Goal: Task Accomplishment & Management: Complete application form

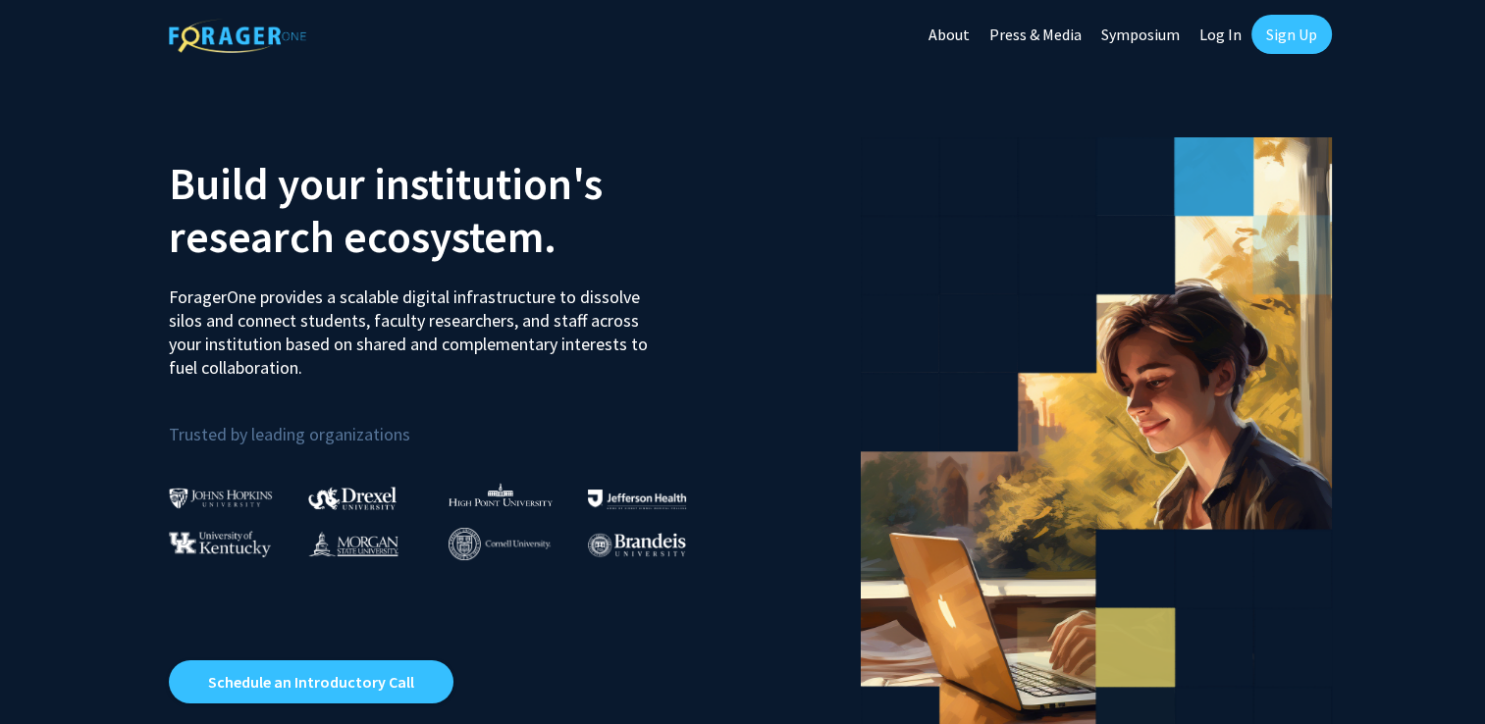
click at [1293, 27] on link "Sign Up" at bounding box center [1291, 34] width 80 height 39
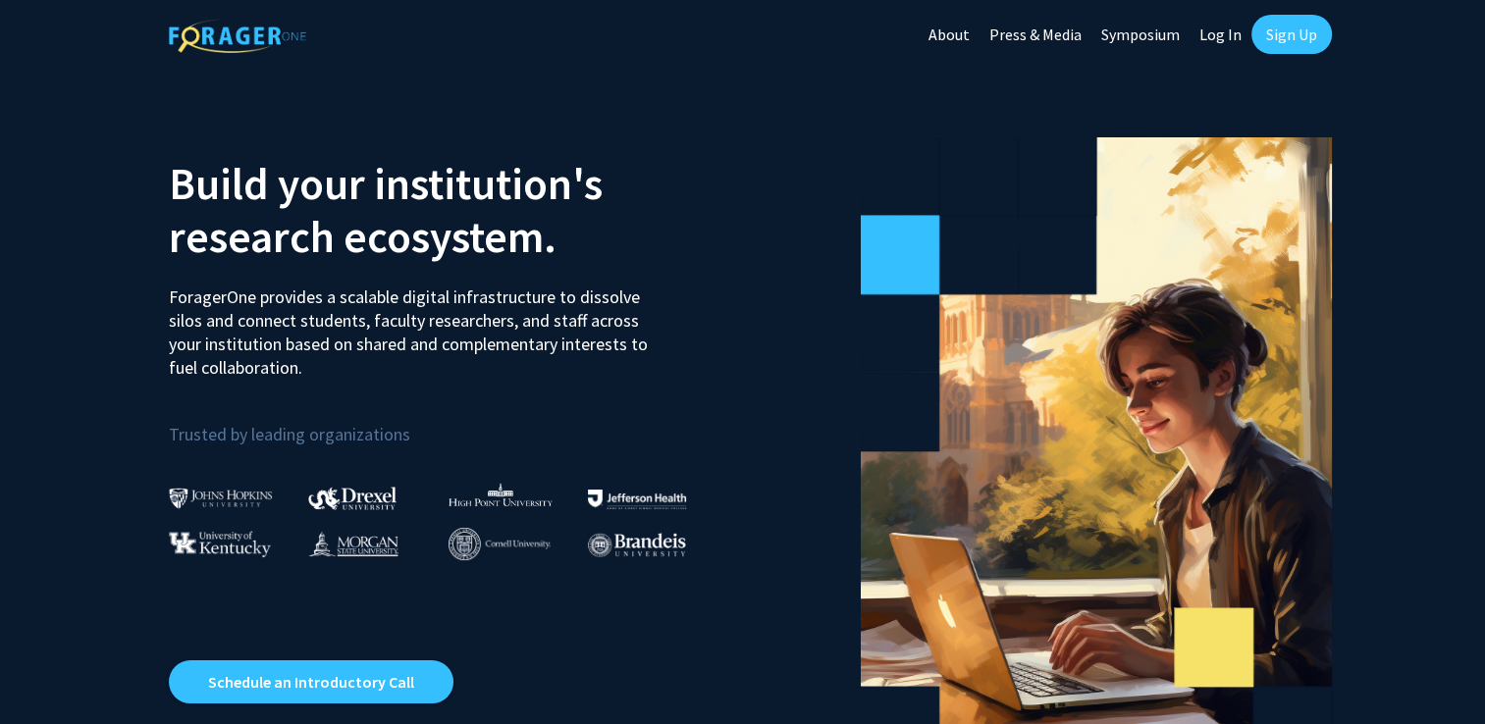
click at [1290, 26] on link "Sign Up" at bounding box center [1291, 34] width 80 height 39
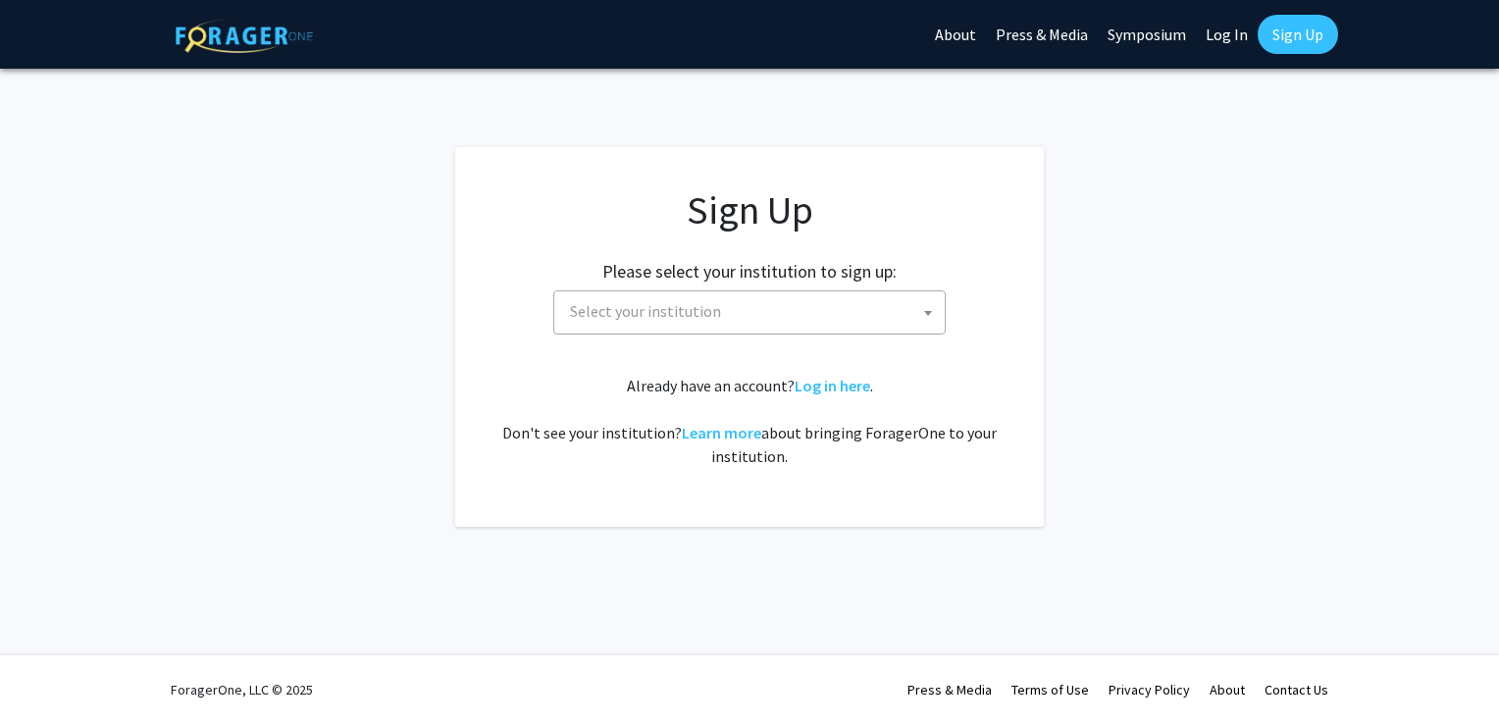
click at [683, 306] on span "Select your institution" at bounding box center [645, 311] width 151 height 20
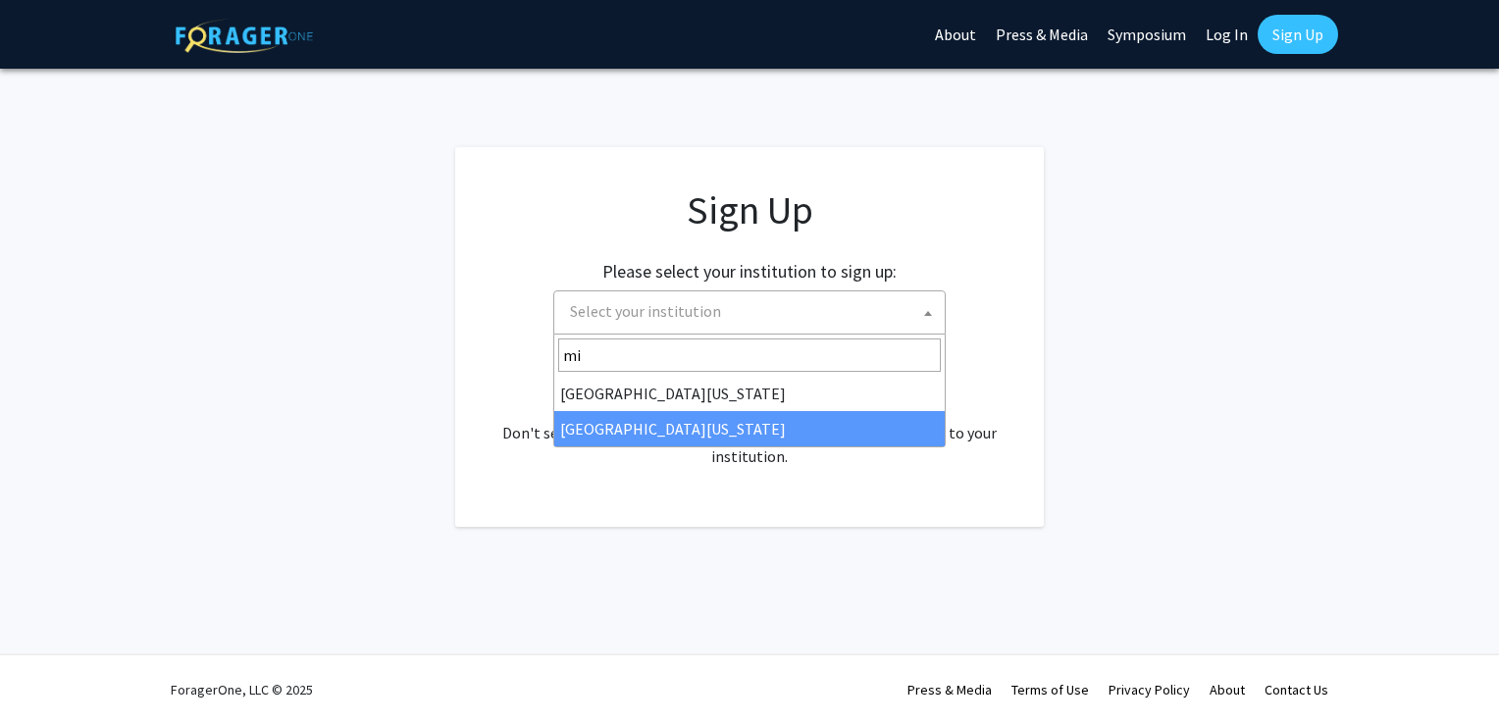
type input "mi"
select select "33"
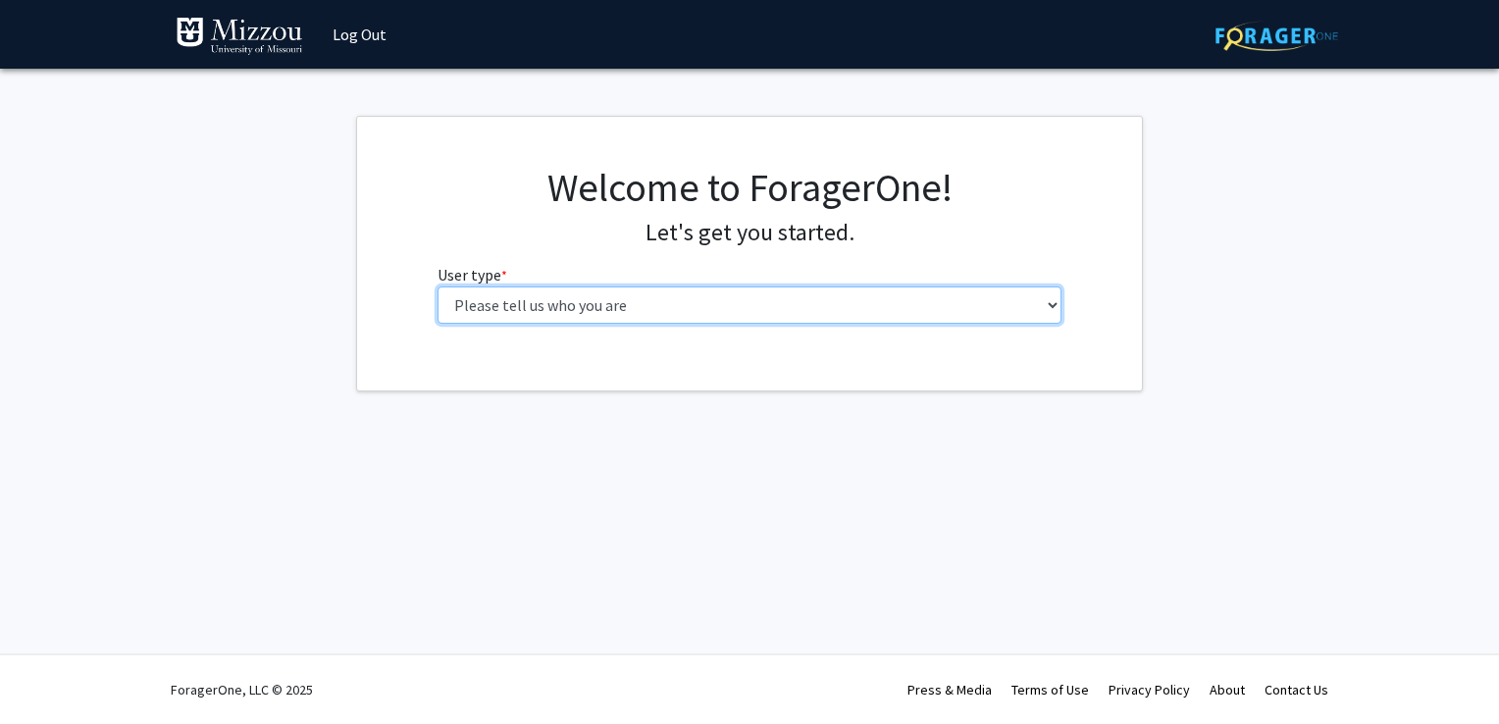
click at [566, 308] on select "Please tell us who you are Undergraduate Student Master's Student Doctoral Cand…" at bounding box center [750, 305] width 625 height 37
select select "1: undergrad"
click at [438, 287] on select "Please tell us who you are Undergraduate Student Master's Student Doctoral Cand…" at bounding box center [750, 305] width 625 height 37
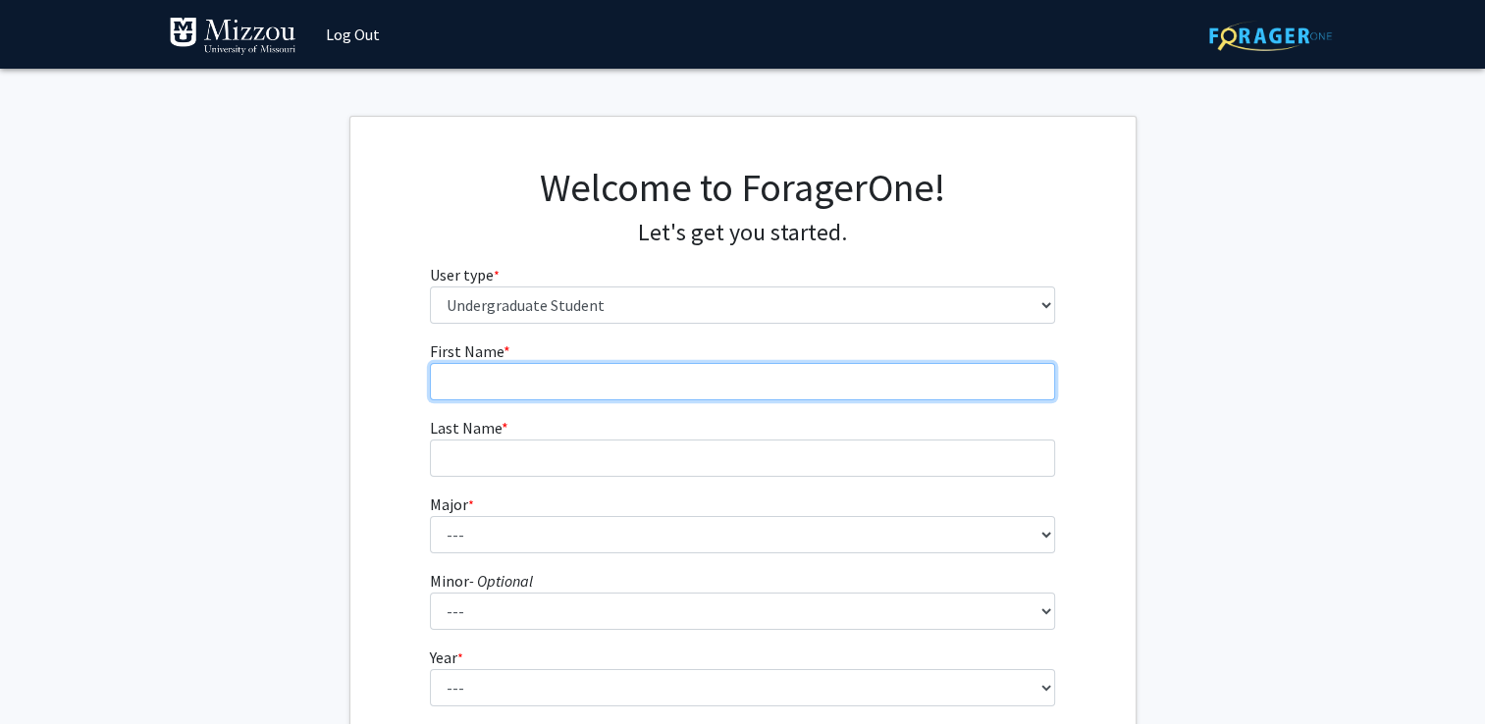
click at [569, 375] on input "First Name * required" at bounding box center [742, 381] width 625 height 37
type input "Genevieve"
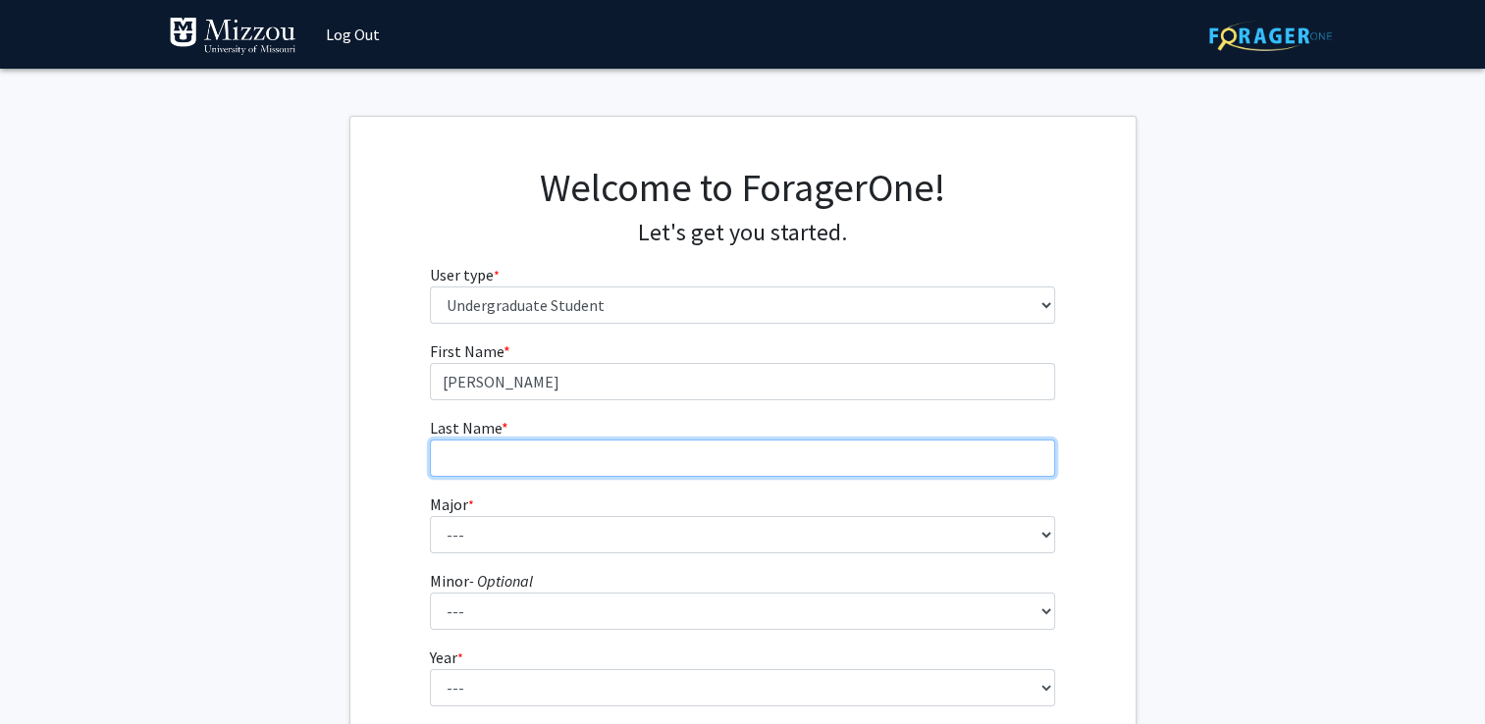
type input "Hird"
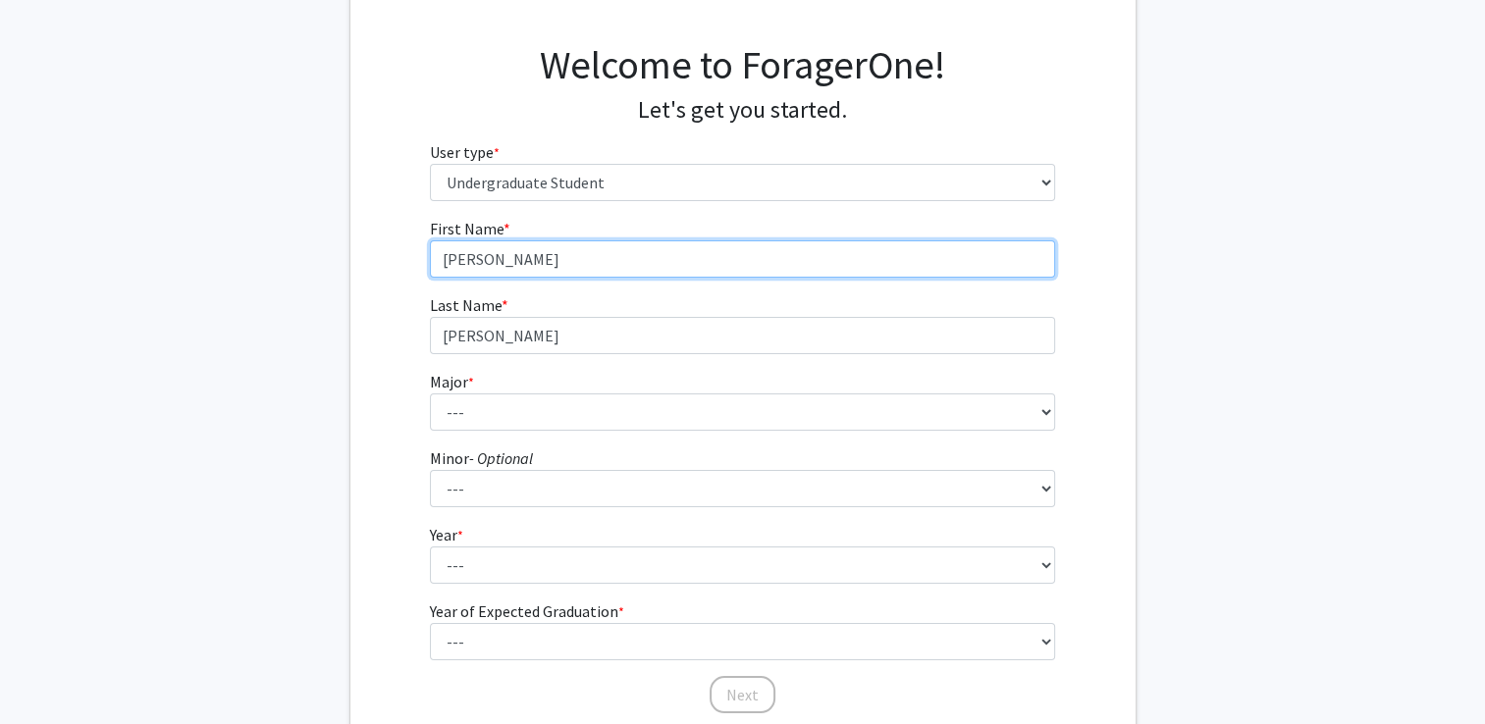
scroll to position [196, 0]
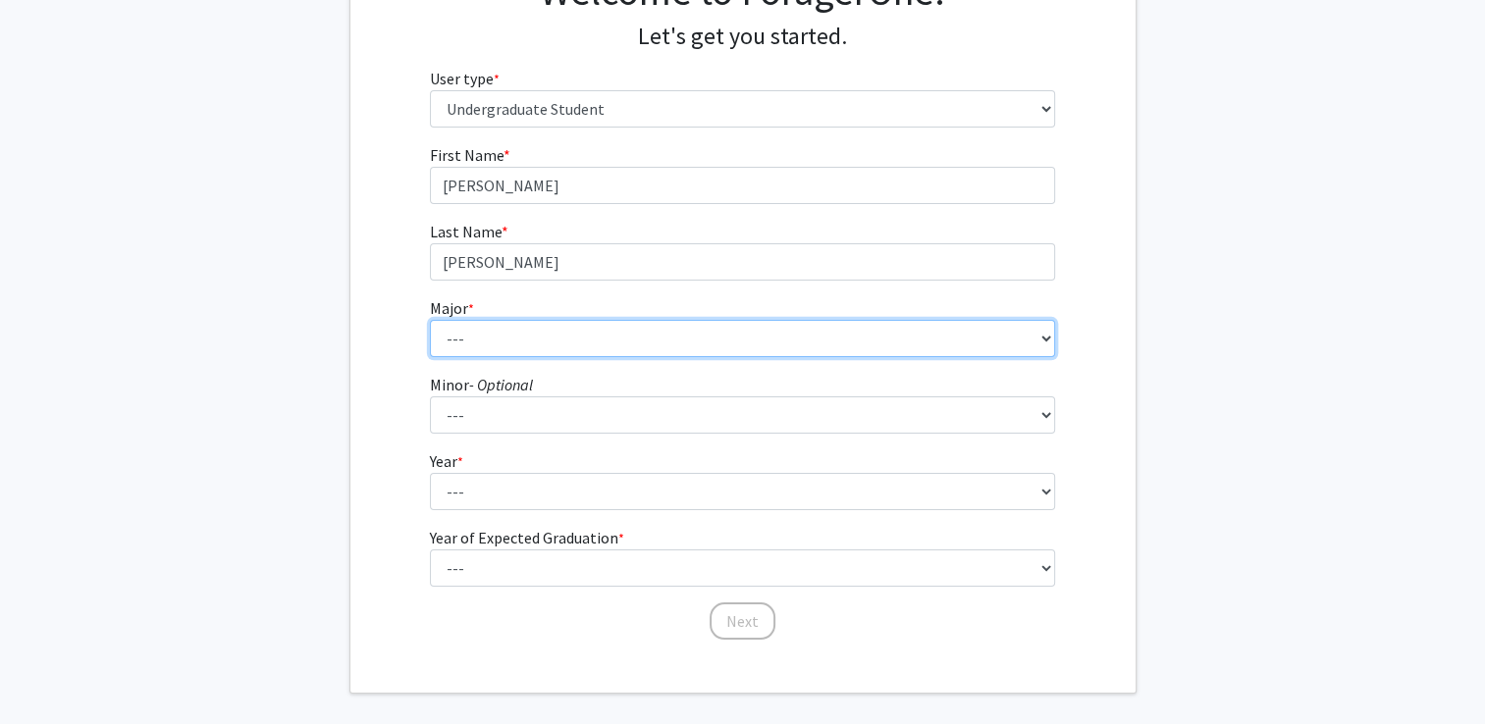
click at [512, 338] on select "--- Agribusiness Management Agricultural Education Agricultural Education: Comm…" at bounding box center [742, 338] width 625 height 37
select select "105: 2598"
click at [430, 320] on select "--- Agribusiness Management Agricultural Education Agricultural Education: Comm…" at bounding box center [742, 338] width 625 height 37
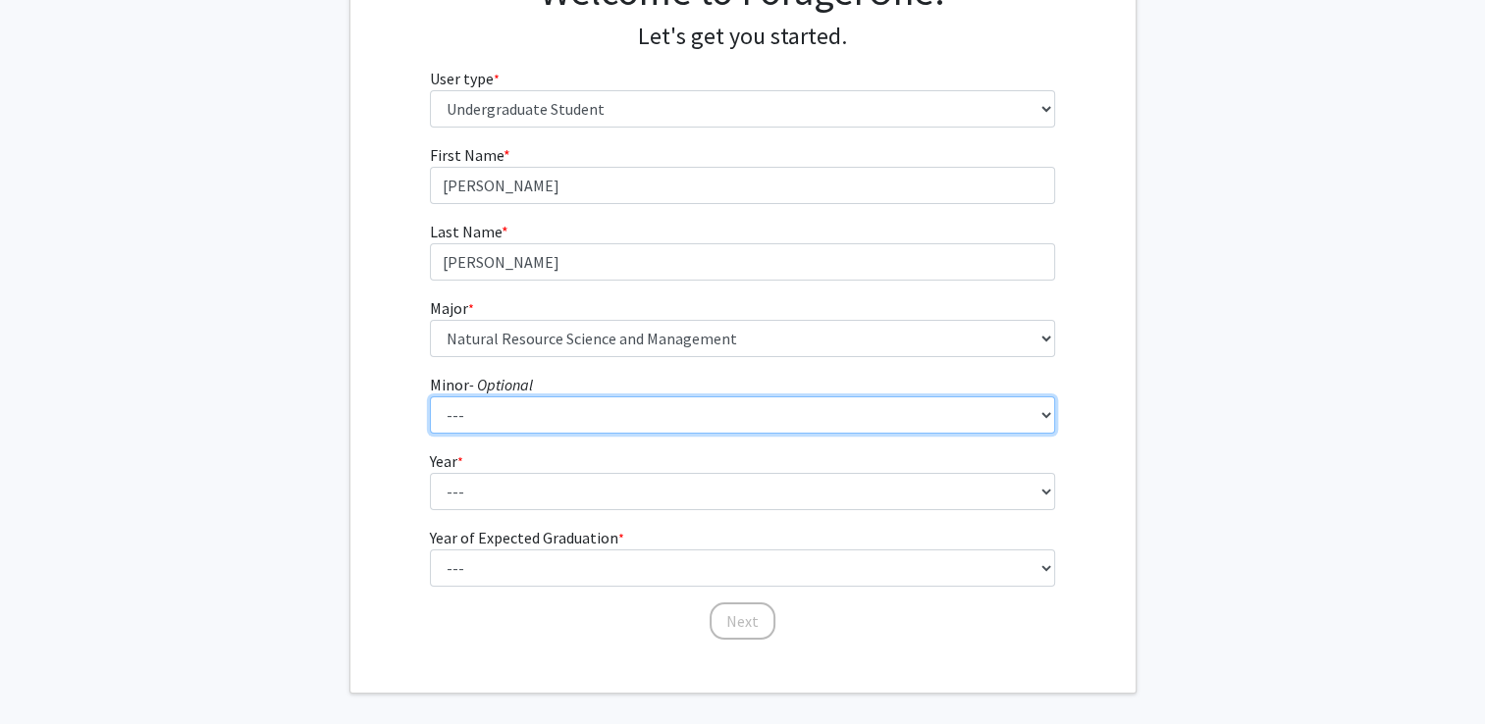
click at [469, 407] on select "--- Accountancy Aerospace Engineering Aerospace Studies Agribusiness Management…" at bounding box center [742, 414] width 625 height 37
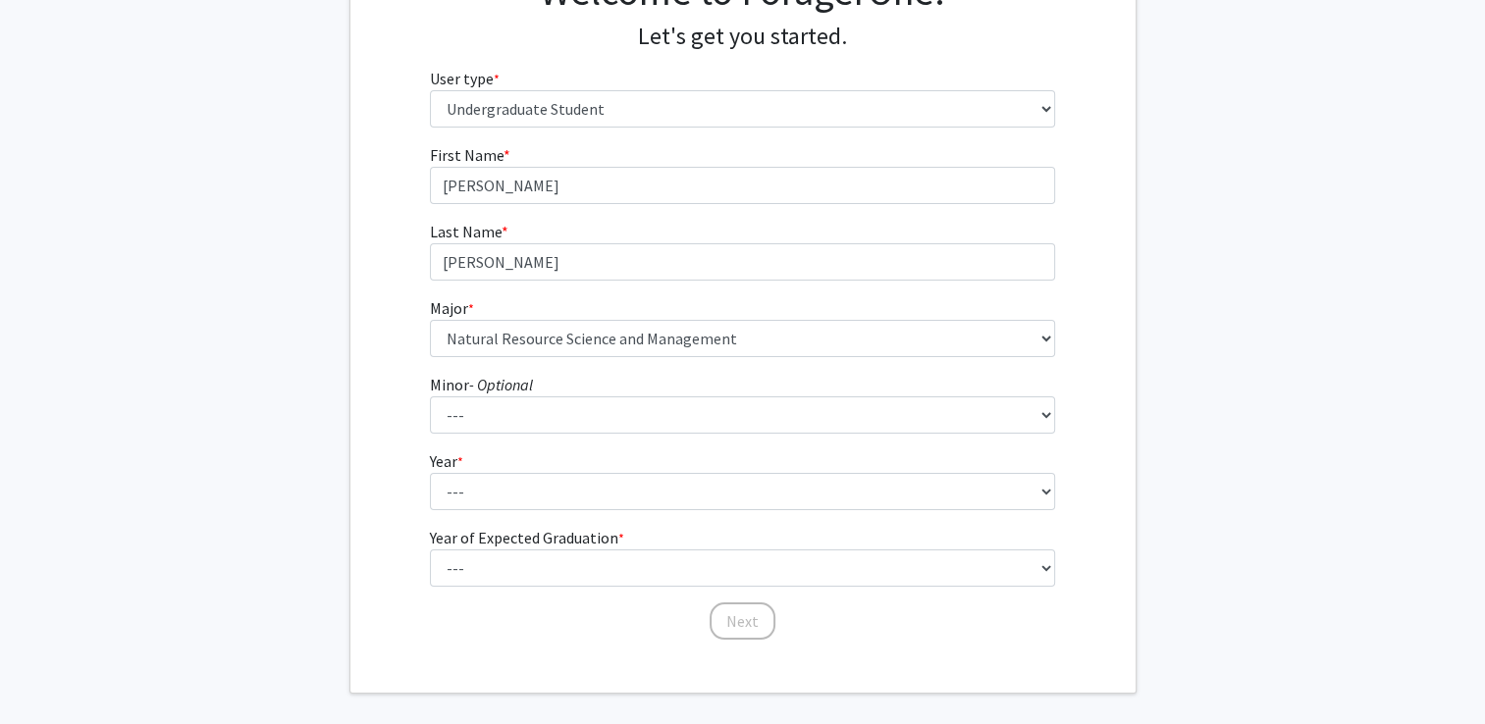
click at [340, 410] on fg-get-started "Welcome to ForagerOne! Let's get you started. User type * required Please tell …" at bounding box center [742, 307] width 1485 height 774
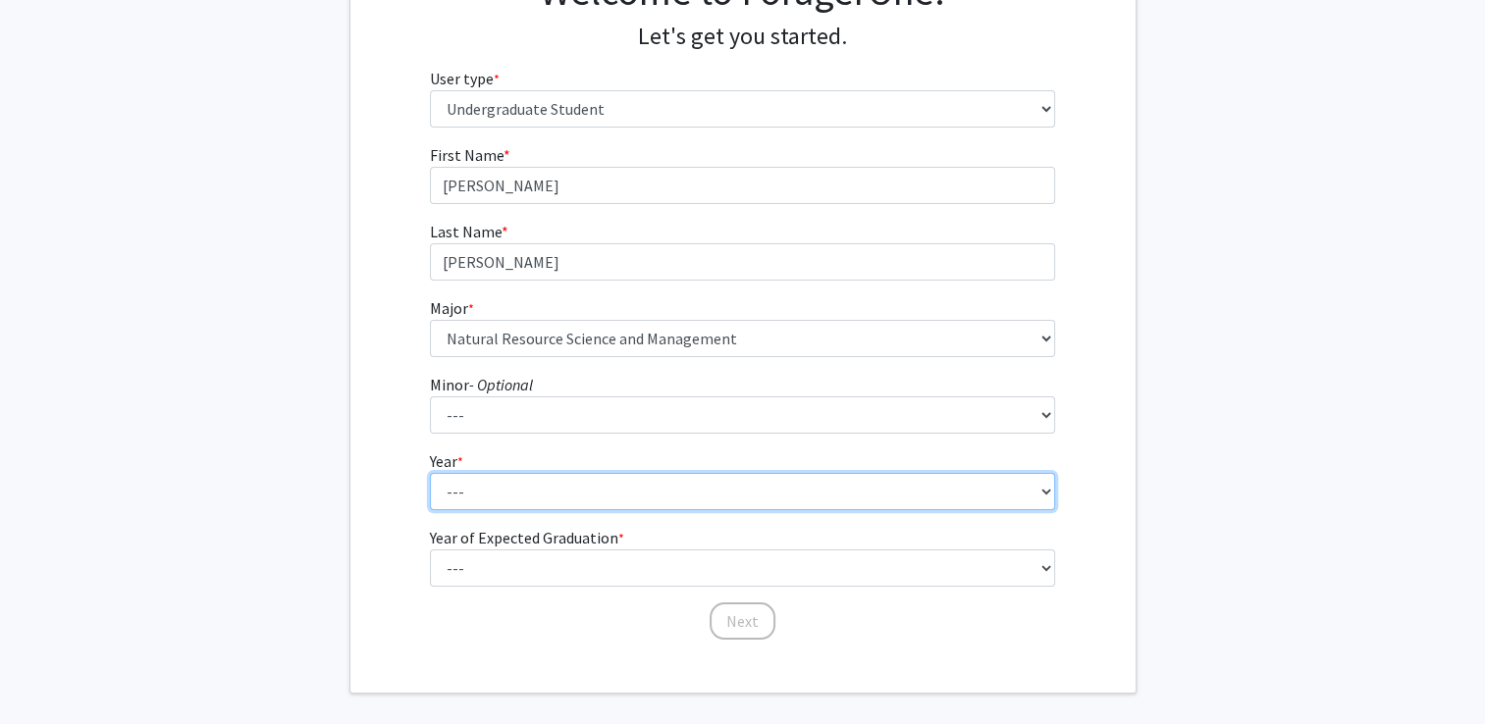
click at [466, 473] on select "--- First-year Sophomore Junior Senior Postbaccalaureate Certificate" at bounding box center [742, 491] width 625 height 37
select select "2: sophomore"
click at [430, 473] on select "--- First-year Sophomore Junior Senior Postbaccalaureate Certificate" at bounding box center [742, 491] width 625 height 37
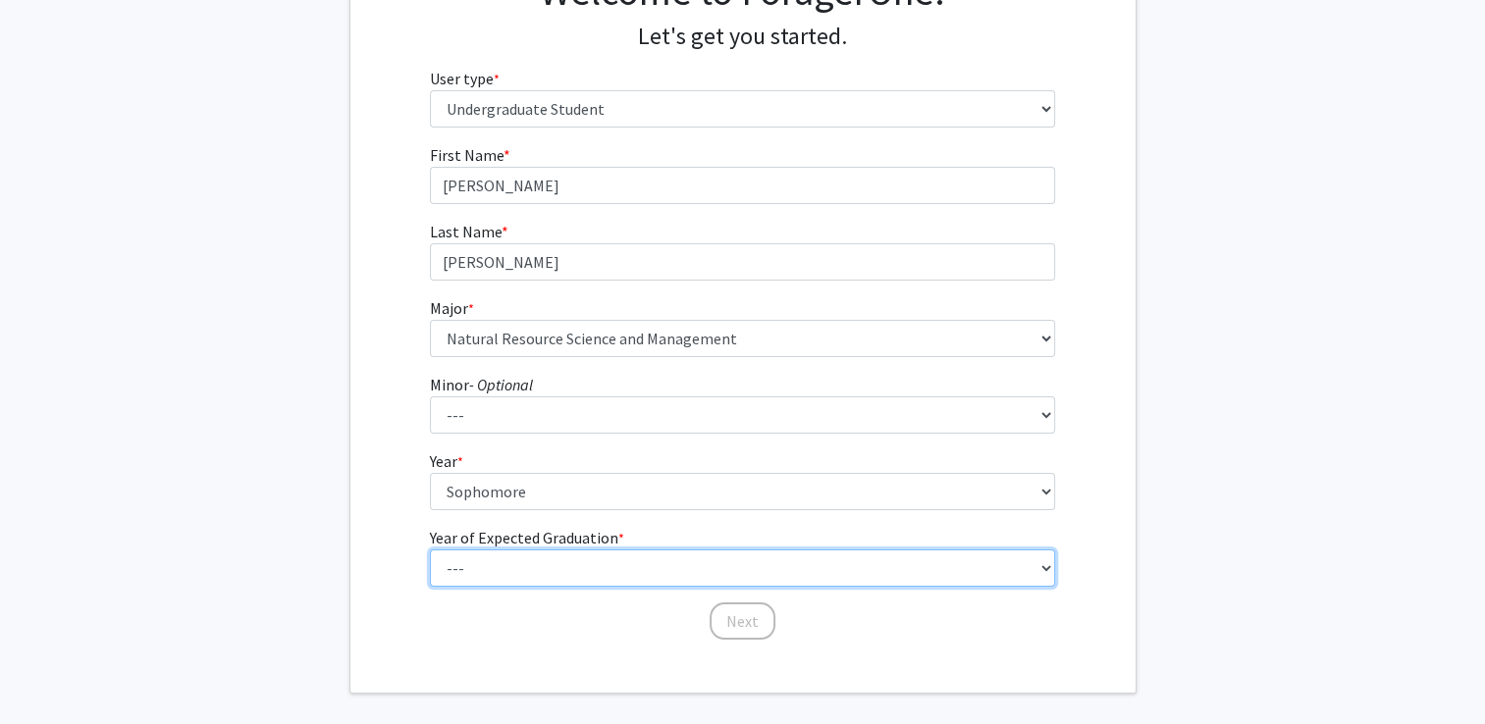
click at [491, 563] on select "--- 2025 2026 2027 2028 2029 2030 2031 2032 2033 2034" at bounding box center [742, 568] width 625 height 37
select select "4: 2028"
click at [430, 550] on select "--- 2025 2026 2027 2028 2029 2030 2031 2032 2033 2034" at bounding box center [742, 568] width 625 height 37
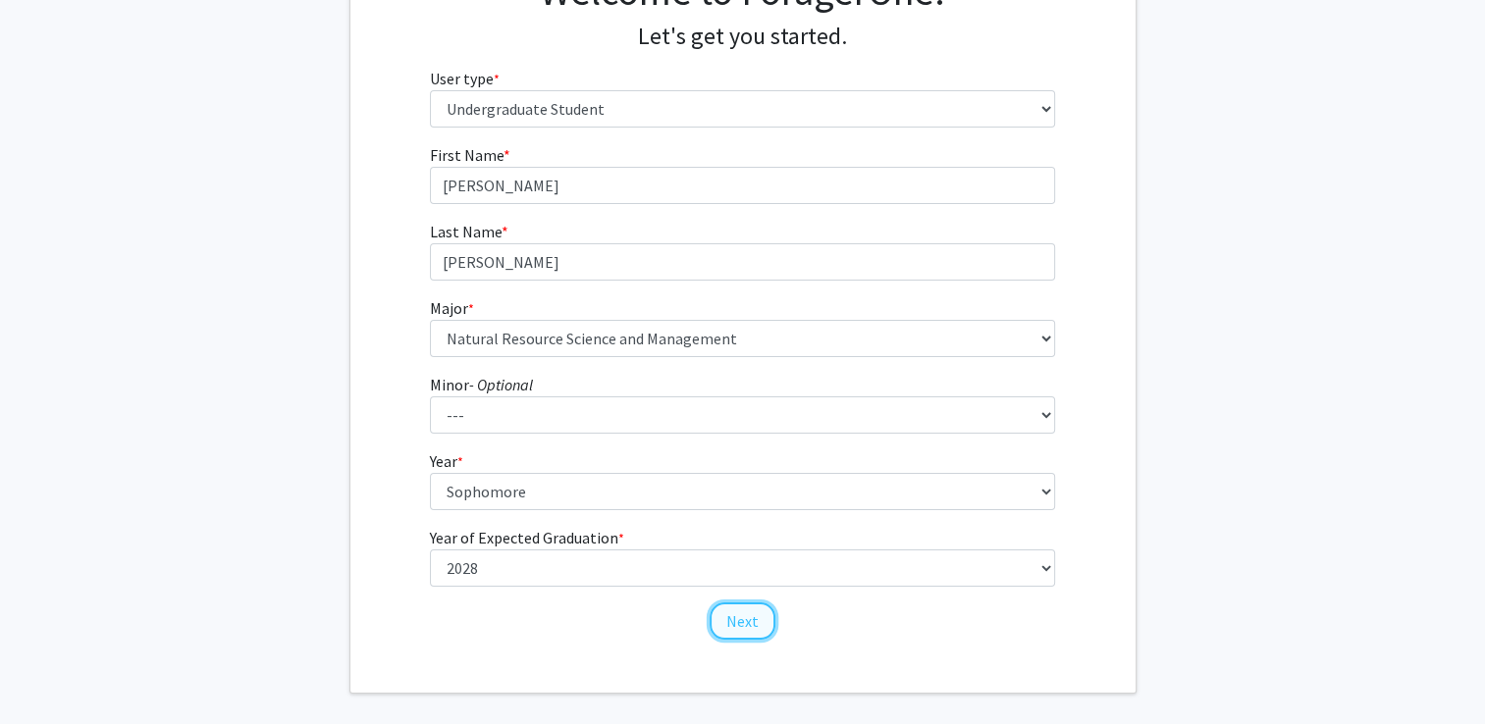
click at [738, 626] on button "Next" at bounding box center [742, 621] width 66 height 37
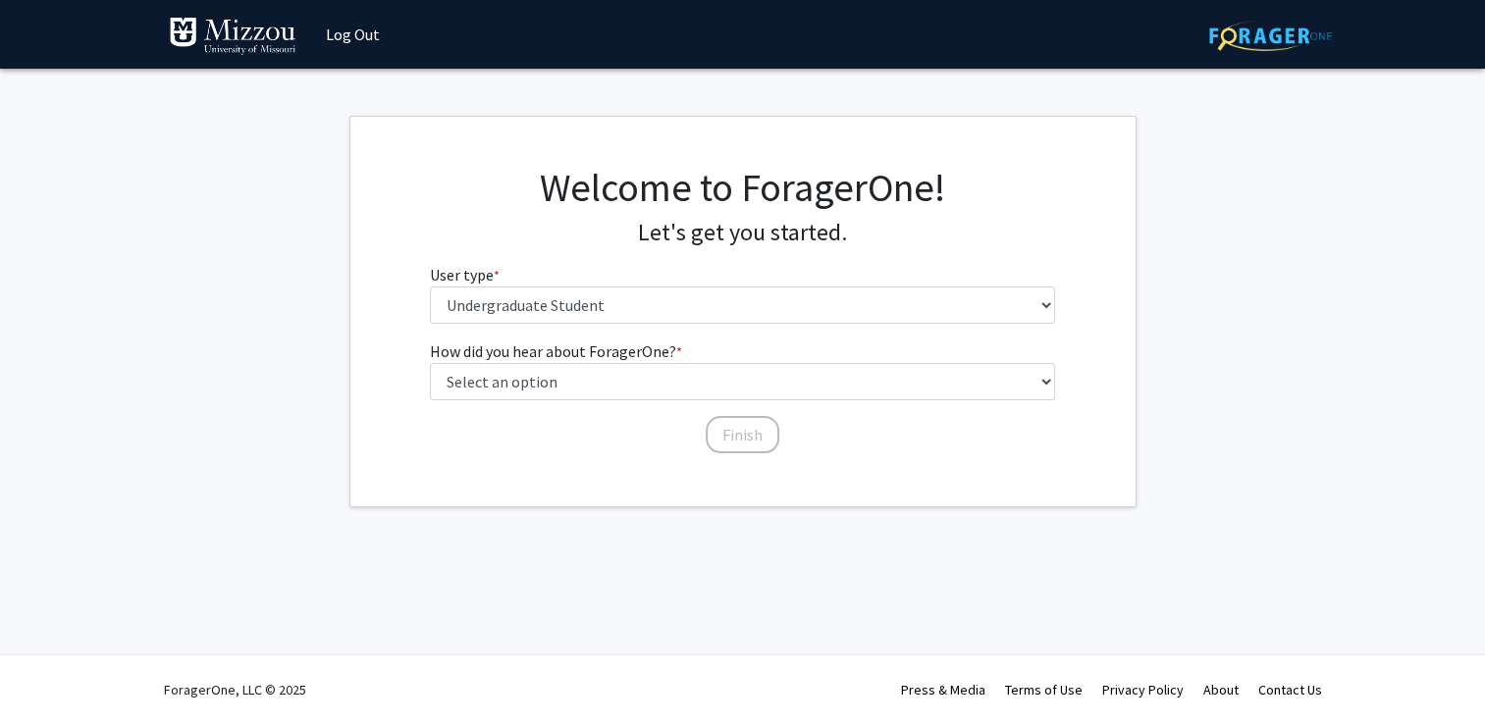
scroll to position [0, 0]
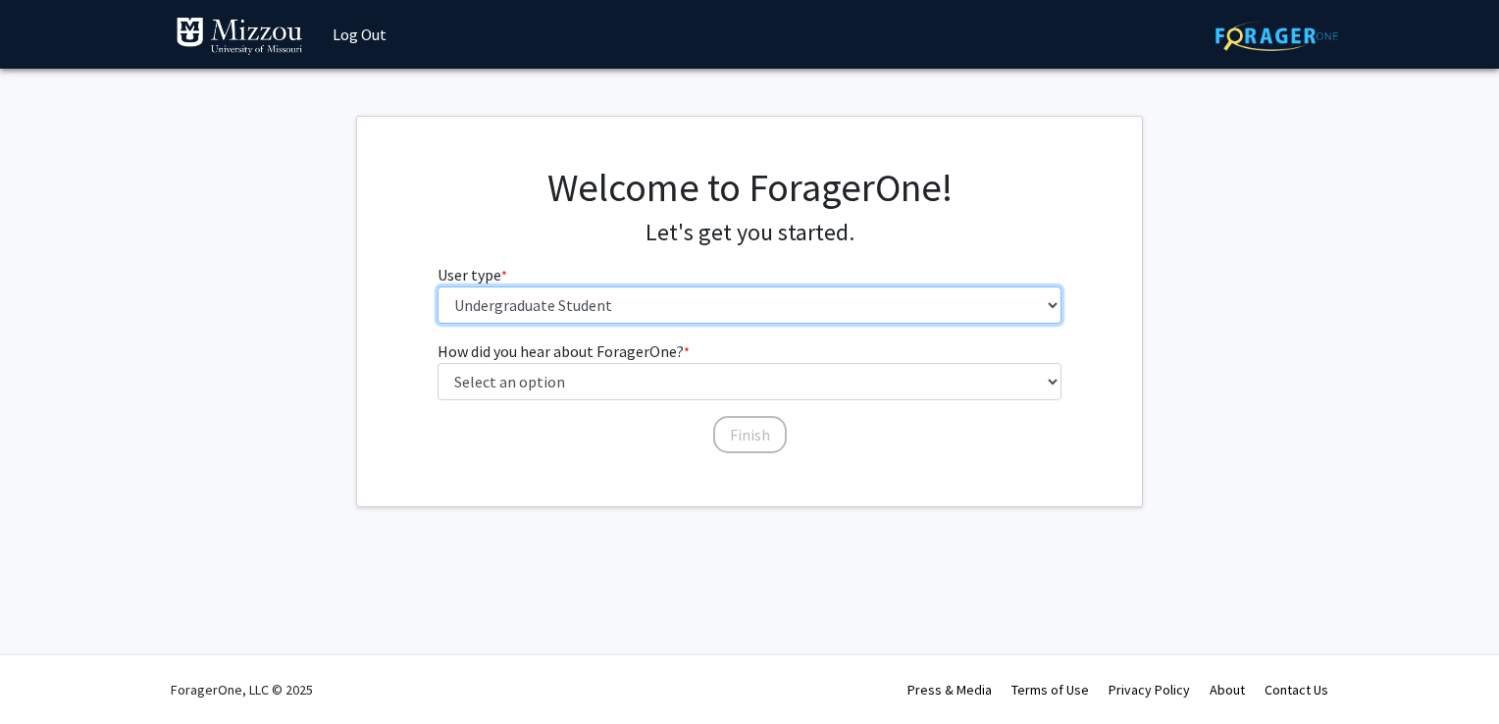
click at [557, 301] on select "Please tell us who you are Undergraduate Student Master's Student Doctoral Cand…" at bounding box center [750, 305] width 625 height 37
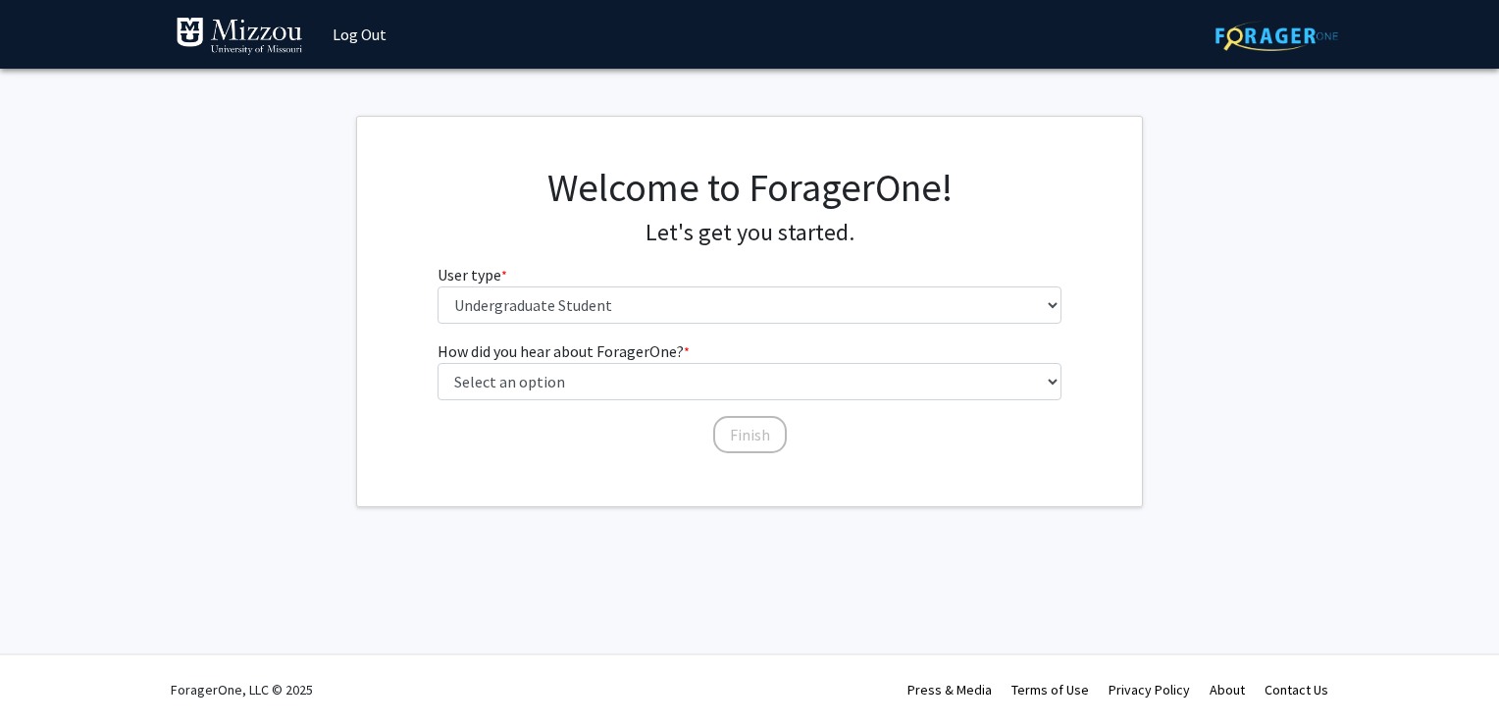
click at [303, 295] on fg-get-started "Welcome to ForagerOne! Let's get you started. User type * required Please tell …" at bounding box center [749, 312] width 1499 height 392
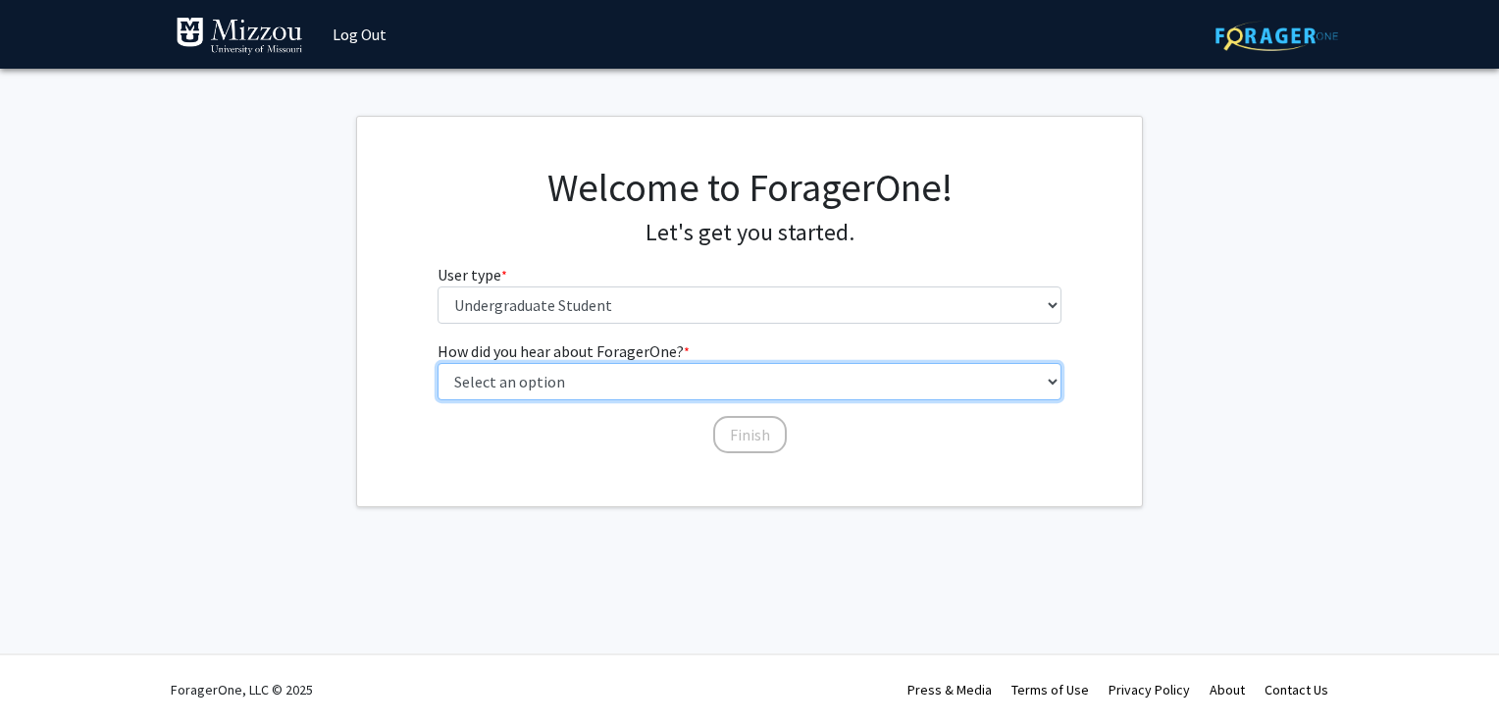
click at [480, 386] on select "Select an option Peer/student recommendation Faculty/staff recommendation Unive…" at bounding box center [750, 381] width 625 height 37
click at [438, 363] on select "Select an option Peer/student recommendation Faculty/staff recommendation Unive…" at bounding box center [750, 381] width 625 height 37
click at [660, 380] on select "Select an option Peer/student recommendation Faculty/staff recommendation Unive…" at bounding box center [750, 381] width 625 height 37
select select "4: university_email"
click at [438, 363] on select "Select an option Peer/student recommendation Faculty/staff recommendation Unive…" at bounding box center [750, 381] width 625 height 37
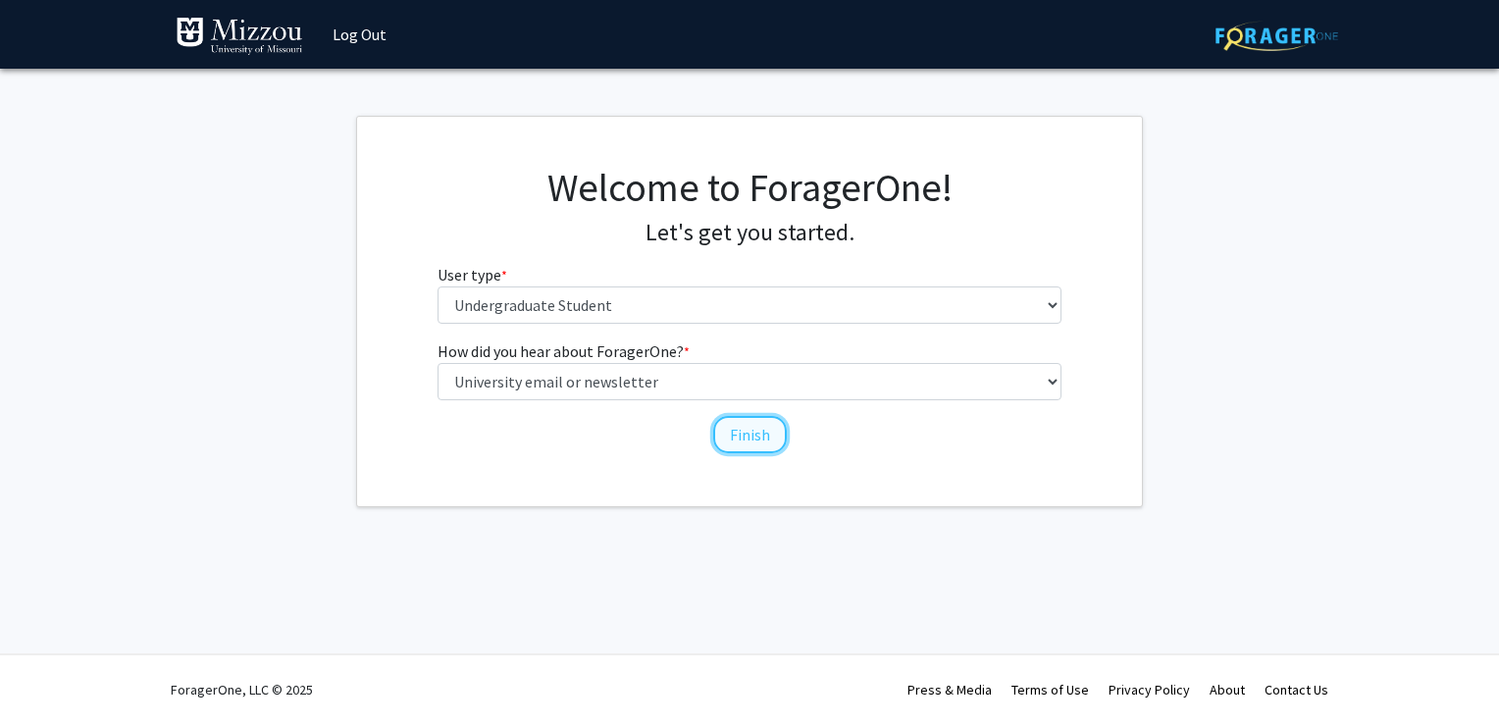
click at [739, 442] on button "Finish" at bounding box center [750, 434] width 74 height 37
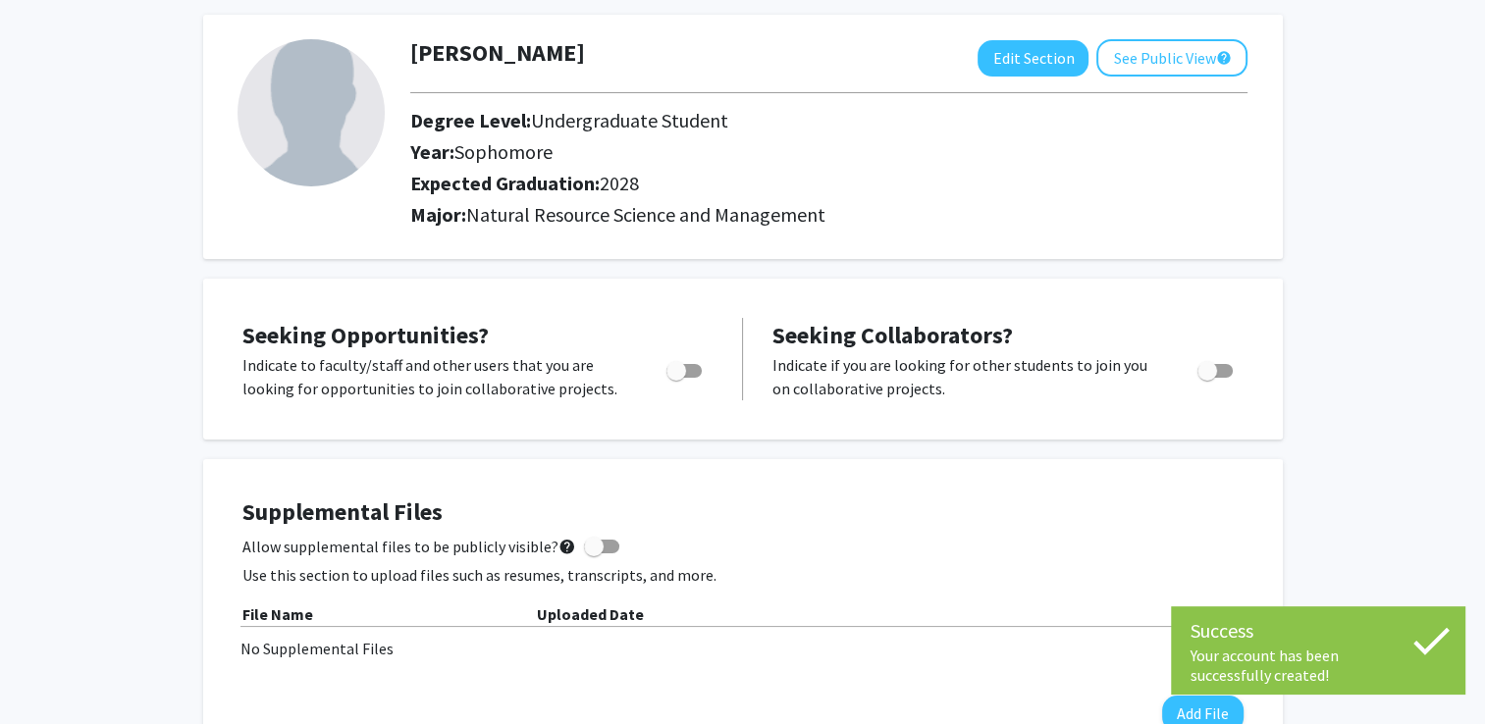
scroll to position [98, 0]
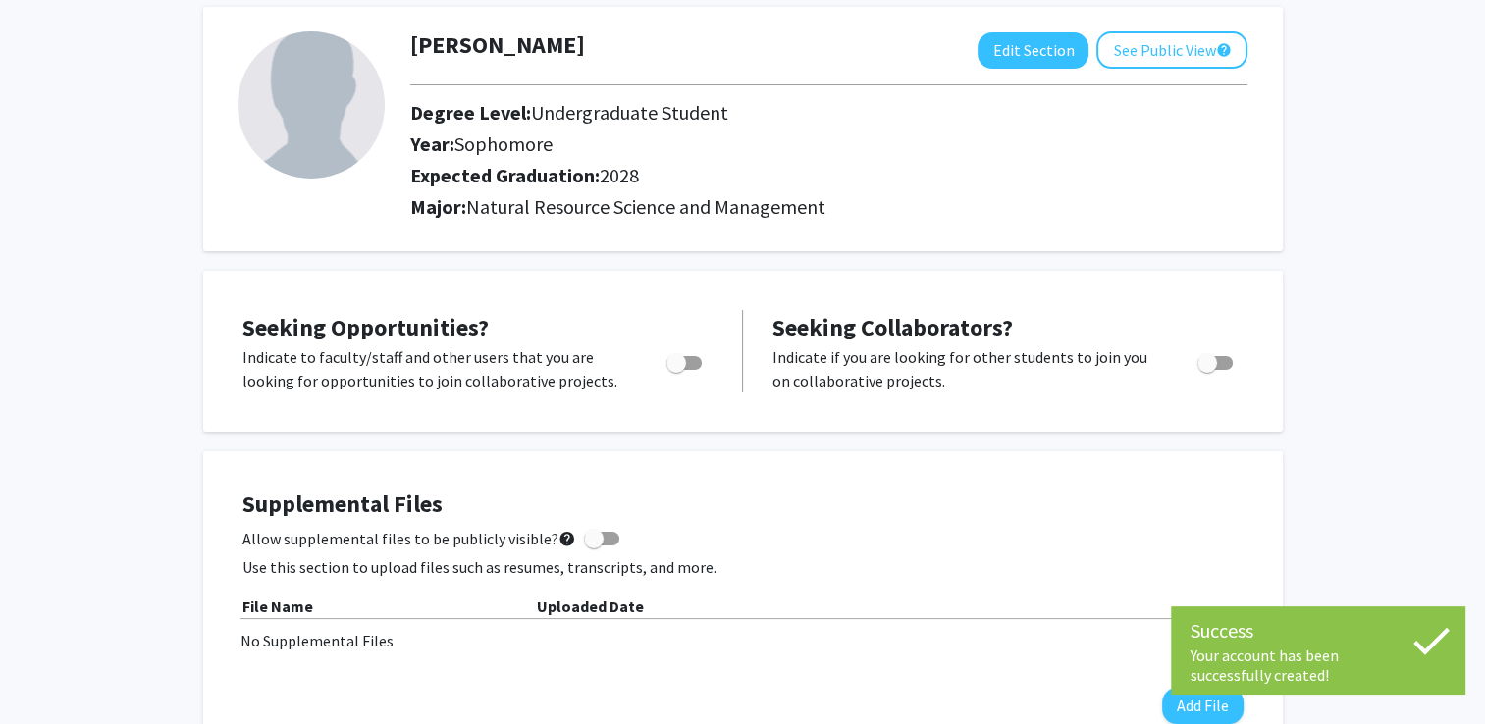
click at [699, 360] on span "Toggle" at bounding box center [683, 363] width 35 height 14
click at [676, 370] on input "Are you actively seeking opportunities?" at bounding box center [675, 370] width 1 height 1
checkbox input "true"
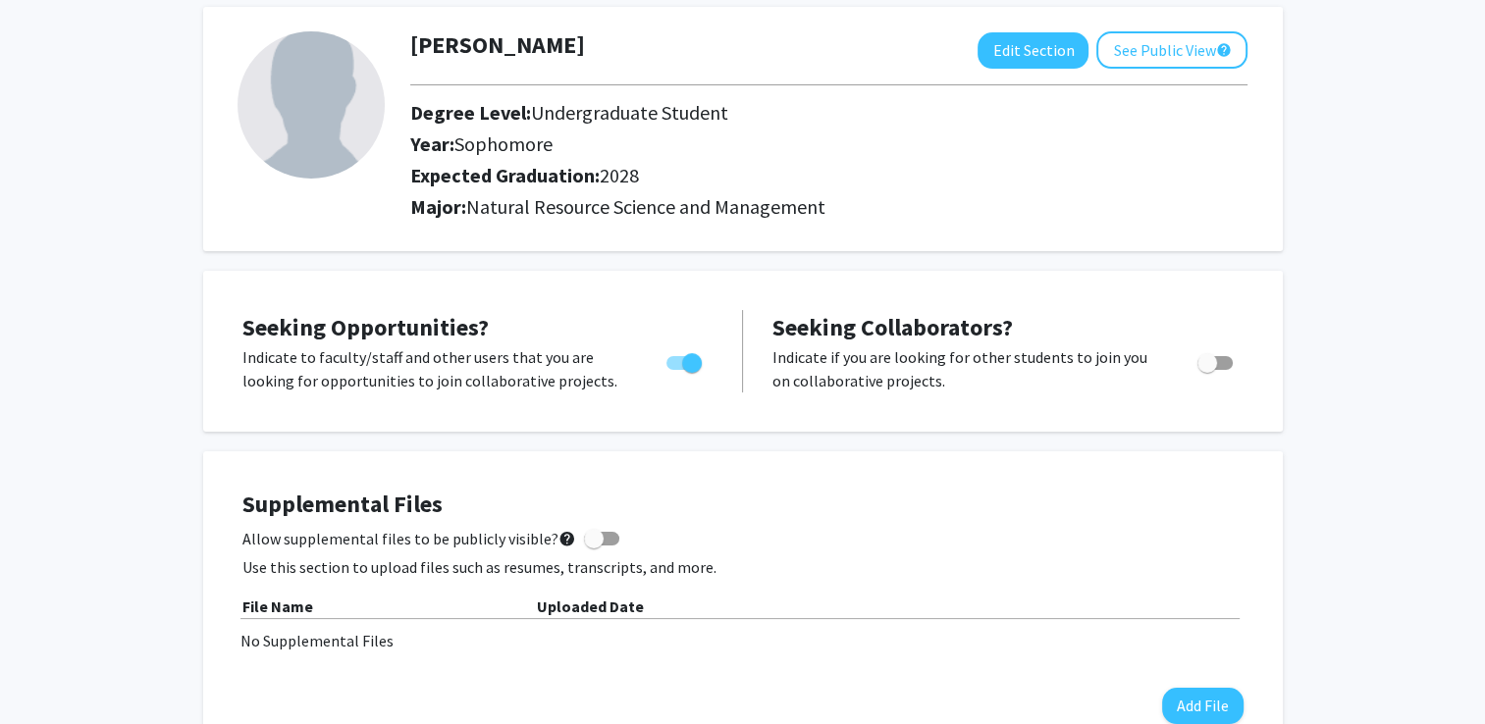
click at [1094, 430] on div "Seeking Opportunities? Indicate to faculty/staff and other users that you are l…" at bounding box center [742, 351] width 1079 height 161
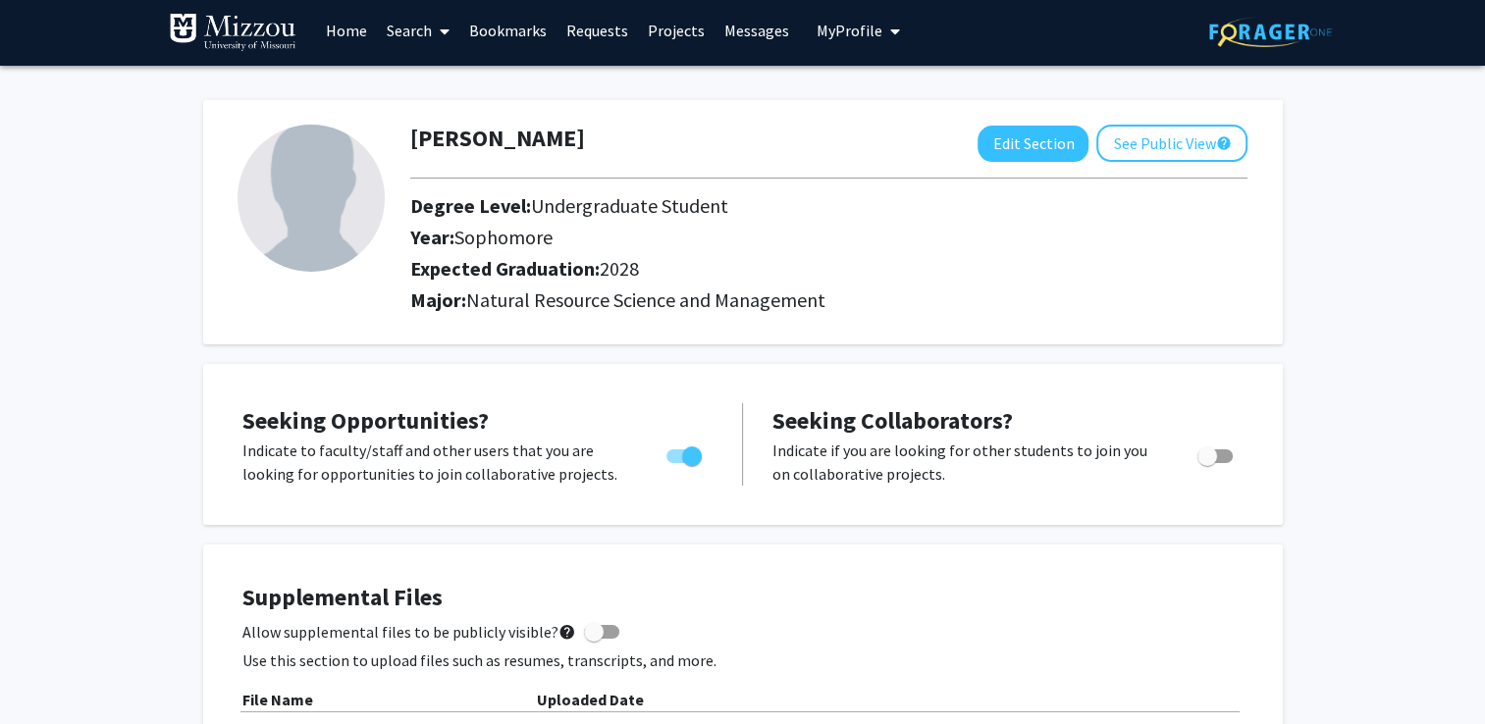
scroll to position [0, 0]
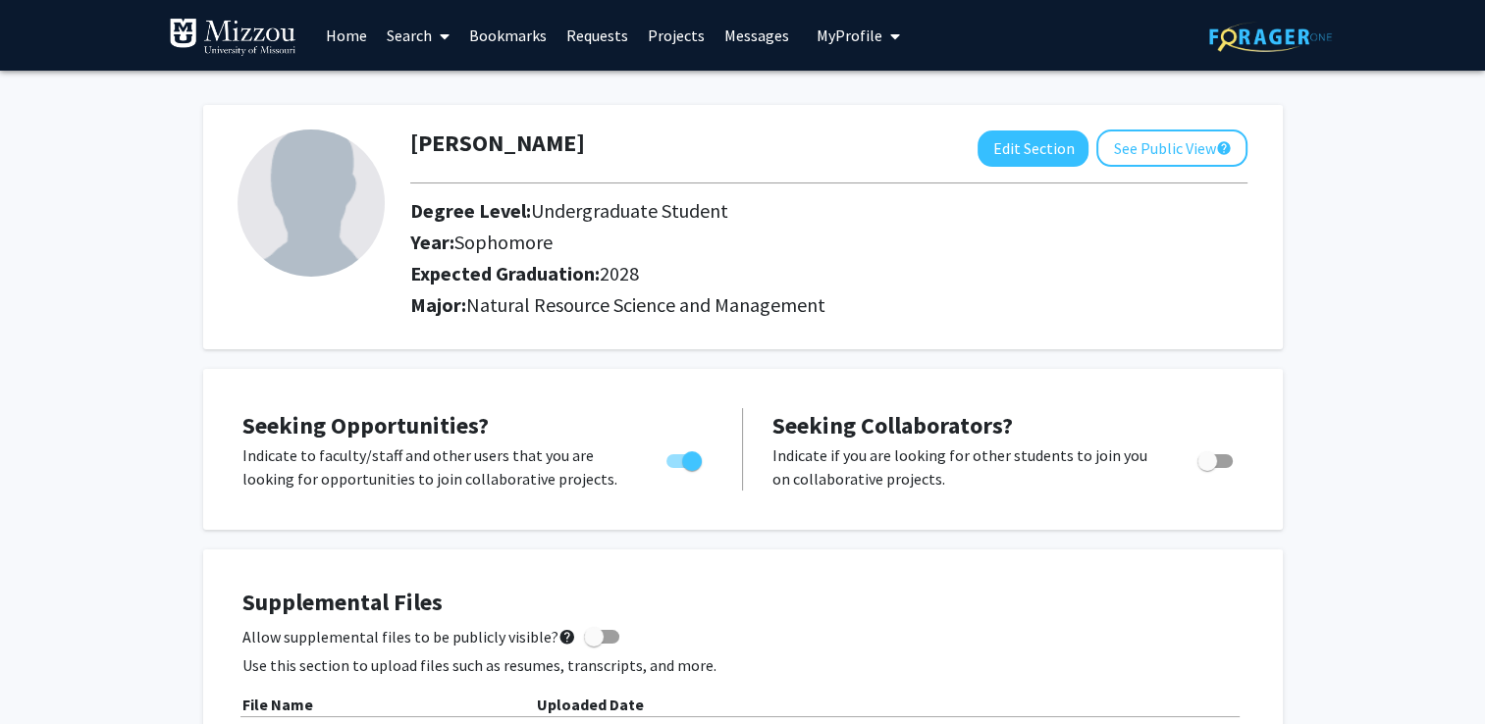
click at [432, 41] on link "Search" at bounding box center [418, 35] width 82 height 69
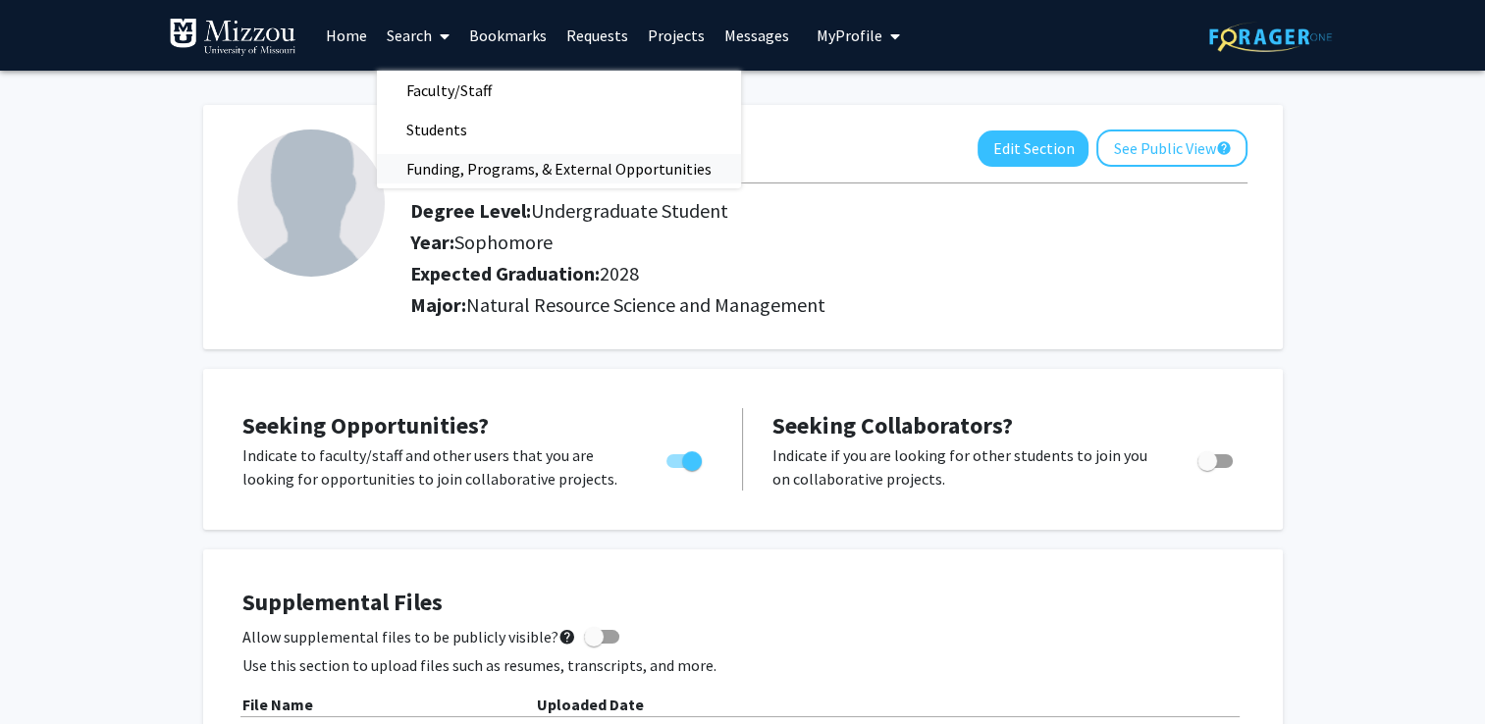
click at [460, 157] on span "Funding, Programs, & External Opportunities" at bounding box center [559, 168] width 364 height 39
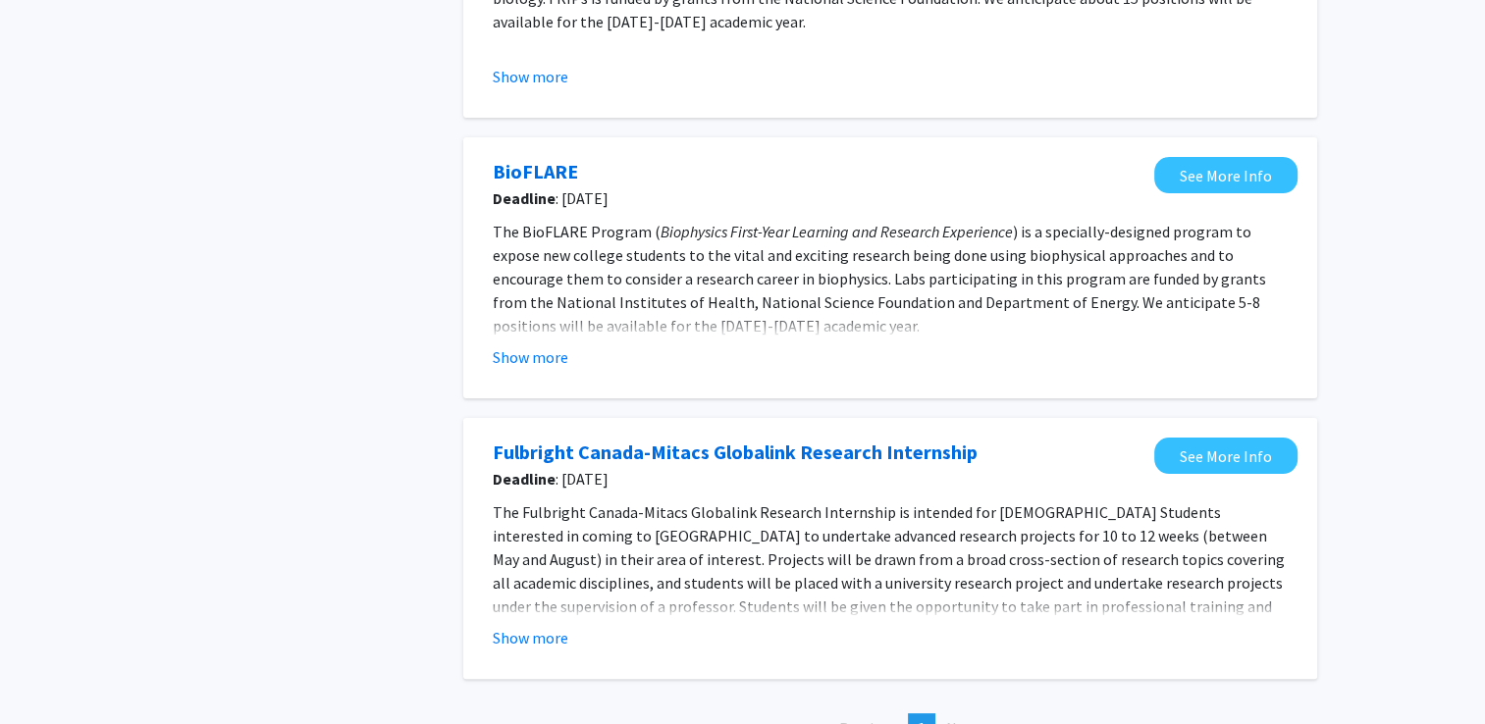
scroll to position [479, 0]
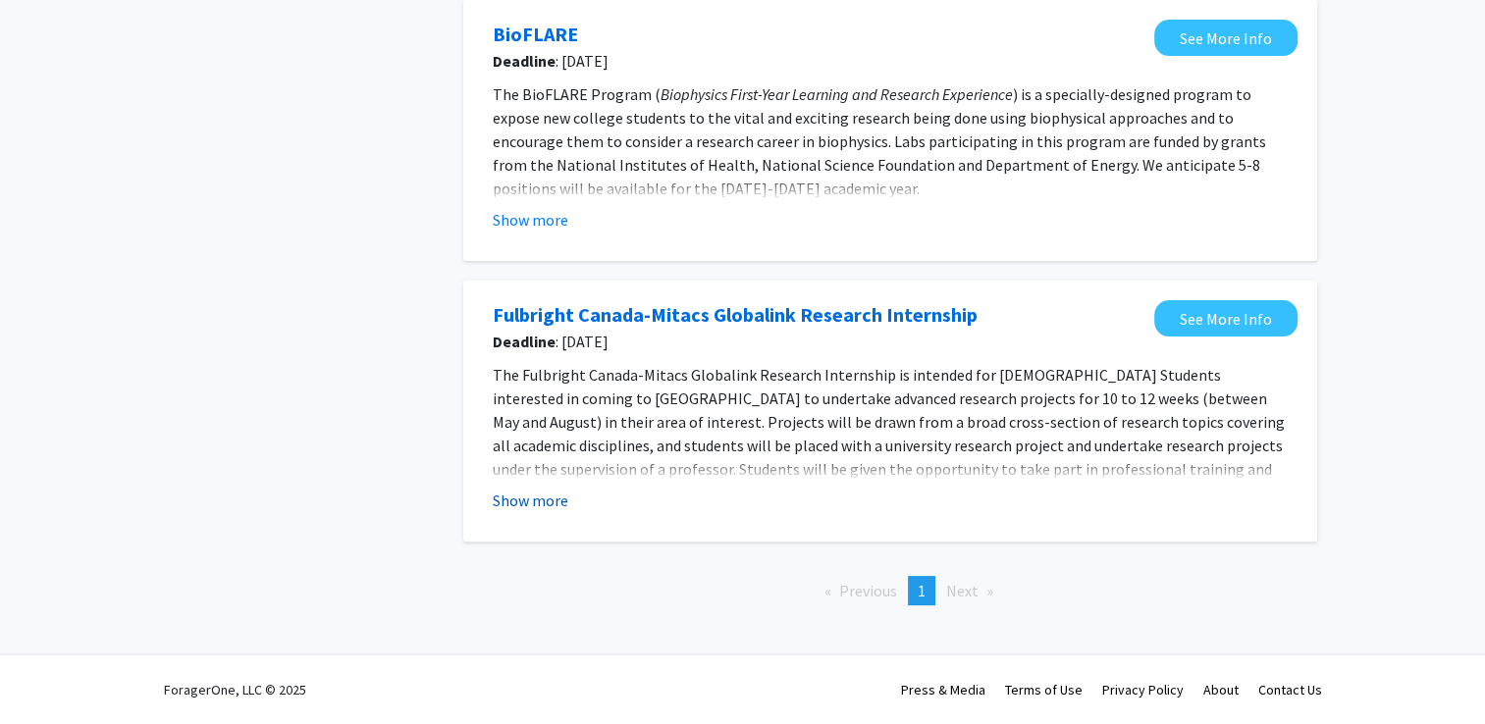
click at [552, 498] on button "Show more" at bounding box center [531, 501] width 76 height 24
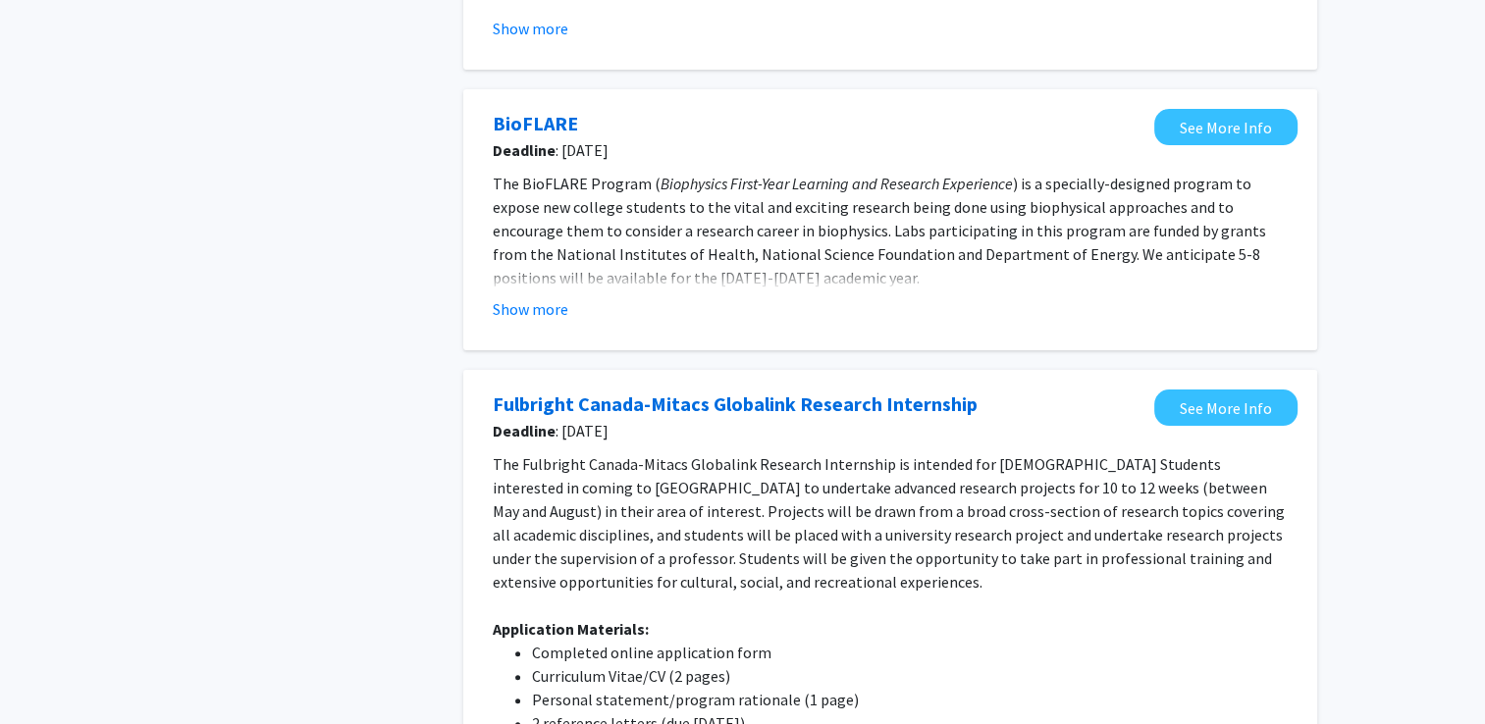
scroll to position [0, 0]
